Goal: Information Seeking & Learning: Learn about a topic

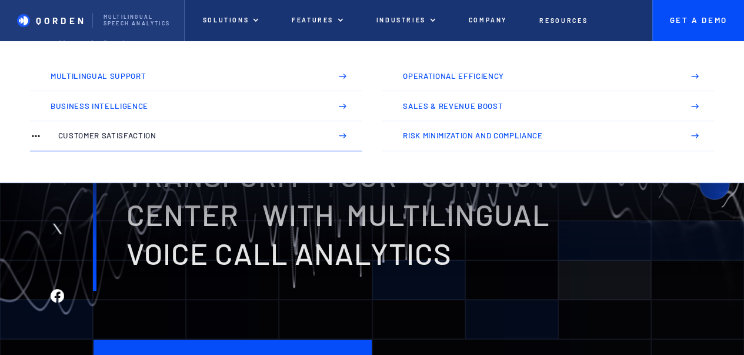
click at [338, 131] on link "Customer Satisfaction" at bounding box center [196, 136] width 332 height 30
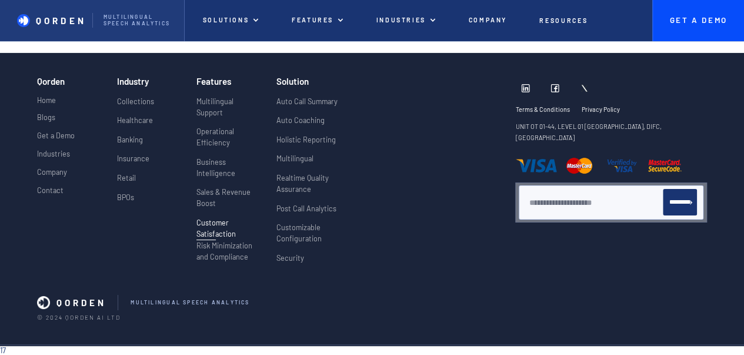
scroll to position [2107, 0]
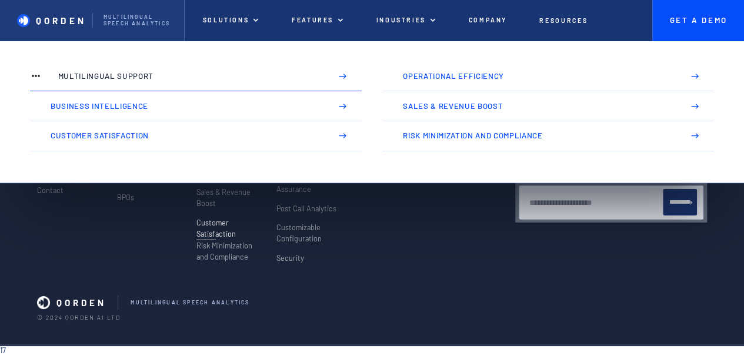
click at [143, 80] on p "Multilingual Support" at bounding box center [189, 76] width 263 height 9
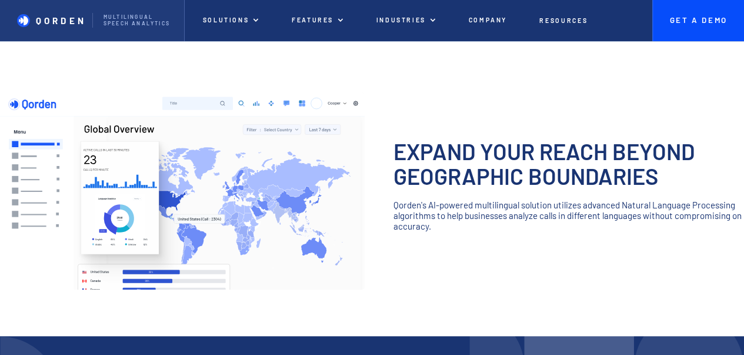
scroll to position [193, 0]
